Goal: Entertainment & Leisure: Browse casually

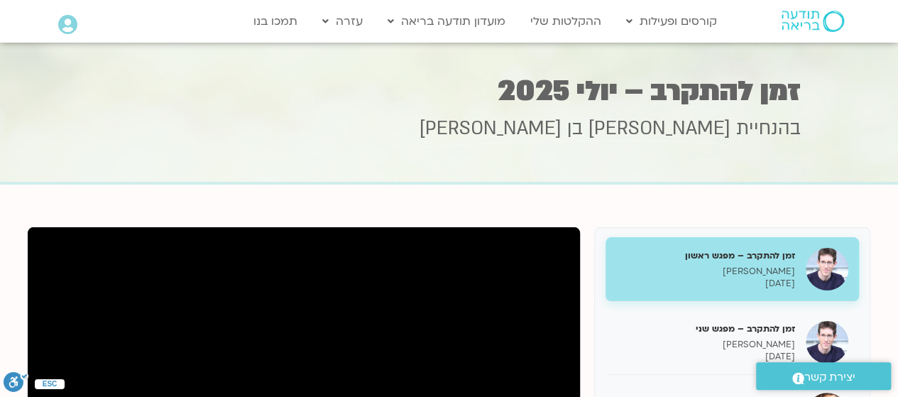
click at [740, 286] on p "[DATE]" at bounding box center [705, 284] width 179 height 12
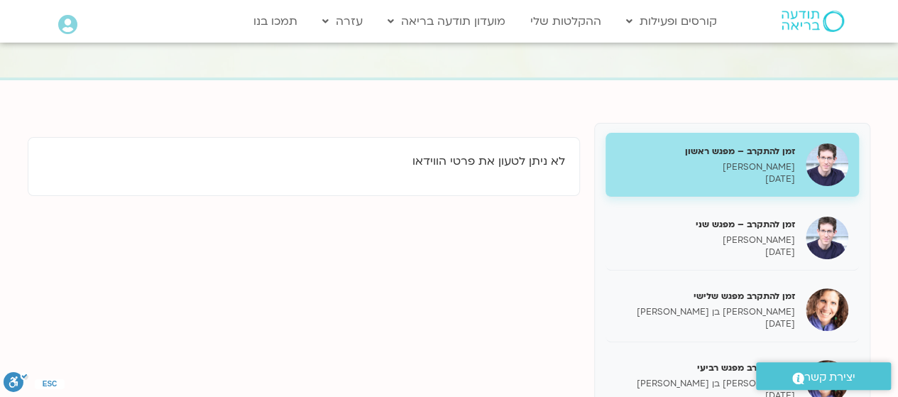
scroll to position [102, 0]
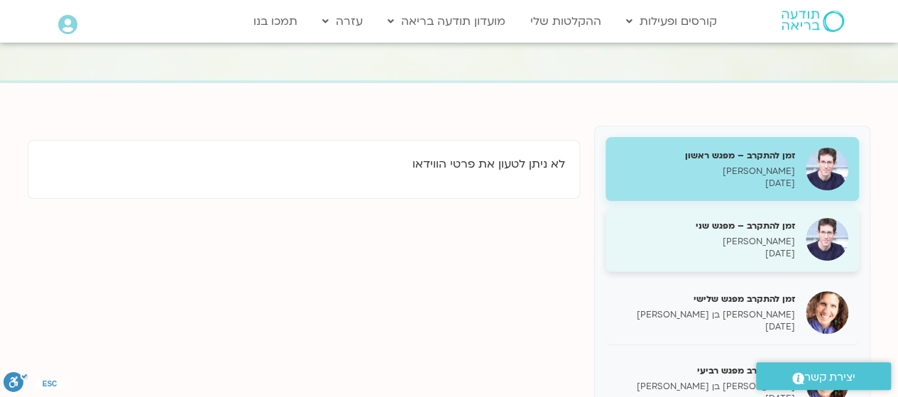
click at [766, 244] on p "[PERSON_NAME]" at bounding box center [705, 242] width 179 height 12
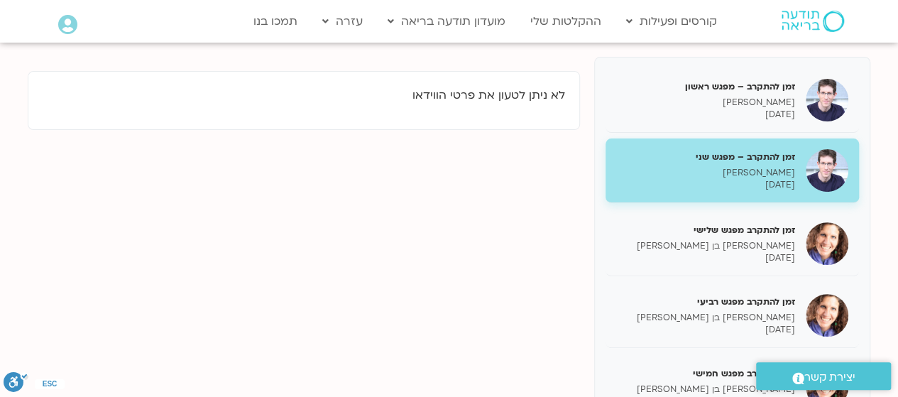
scroll to position [171, 0]
click at [766, 244] on p "[PERSON_NAME] בן [PERSON_NAME]" at bounding box center [705, 245] width 179 height 12
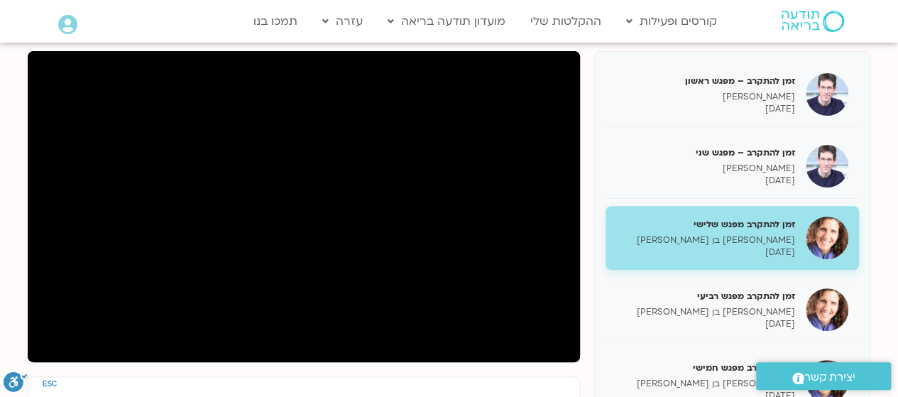
scroll to position [179, 0]
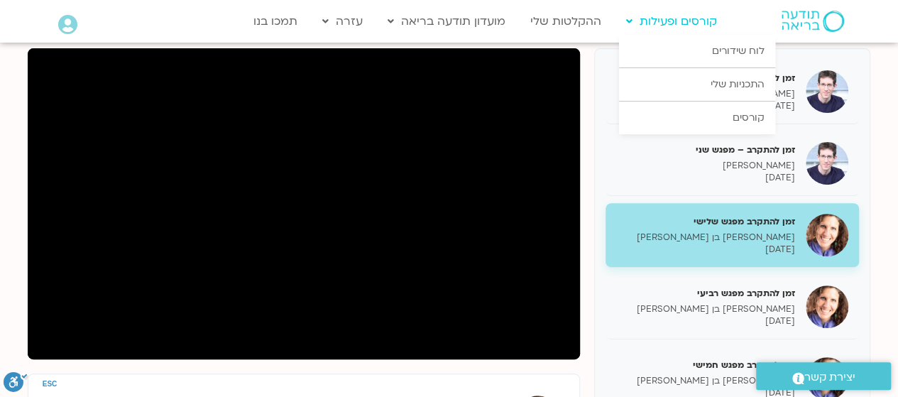
click at [670, 23] on link "קורסים ופעילות" at bounding box center [671, 21] width 105 height 27
